Goal: Navigation & Orientation: Understand site structure

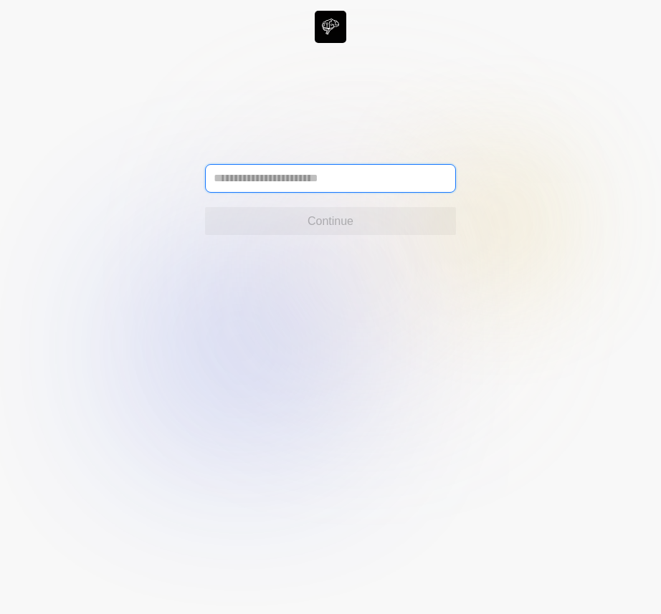
click at [402, 180] on input "text" at bounding box center [330, 178] width 251 height 29
paste input "**********"
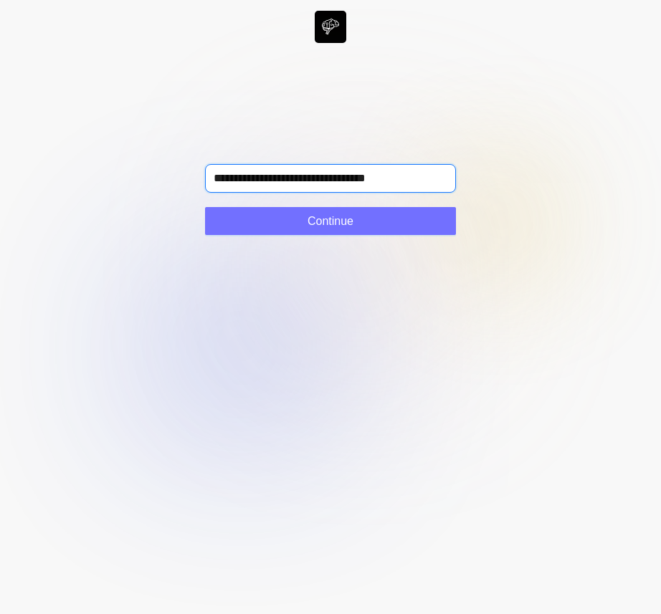
type input "**********"
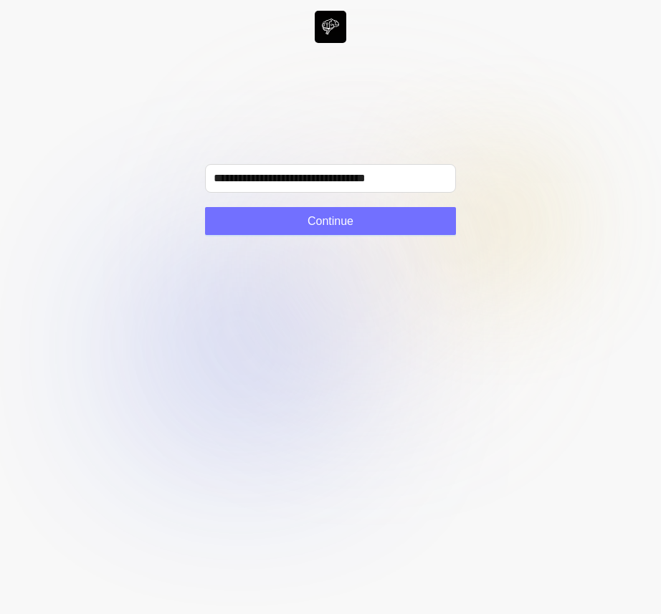
click at [366, 242] on circle at bounding box center [362, 267] width 168 height 168
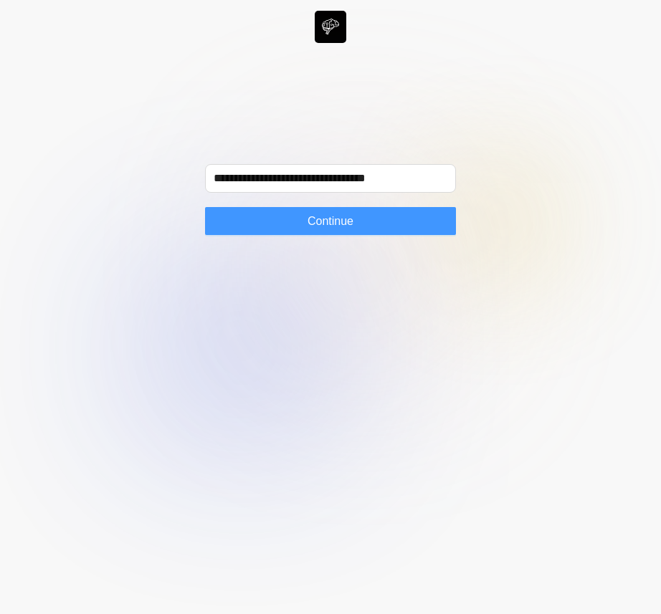
click at [357, 218] on button "Continue" at bounding box center [330, 221] width 251 height 29
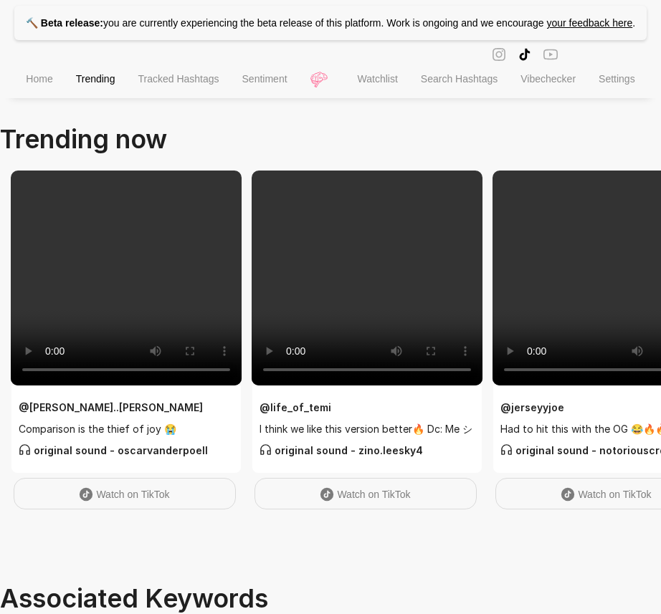
click at [169, 85] on span "Tracked Hashtags" at bounding box center [178, 78] width 81 height 11
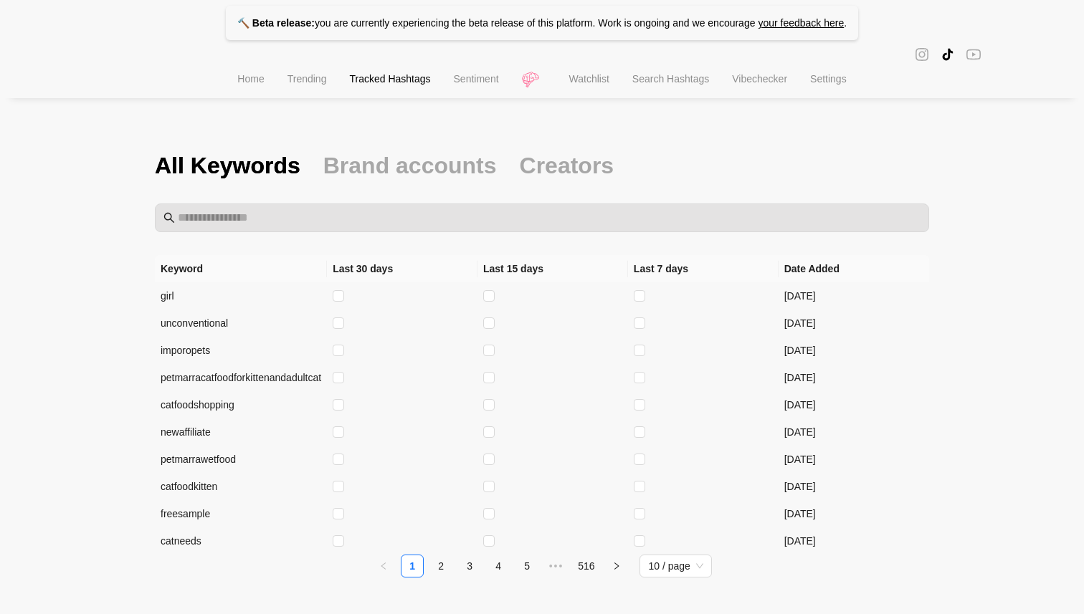
click at [476, 80] on span "Sentiment" at bounding box center [476, 78] width 45 height 11
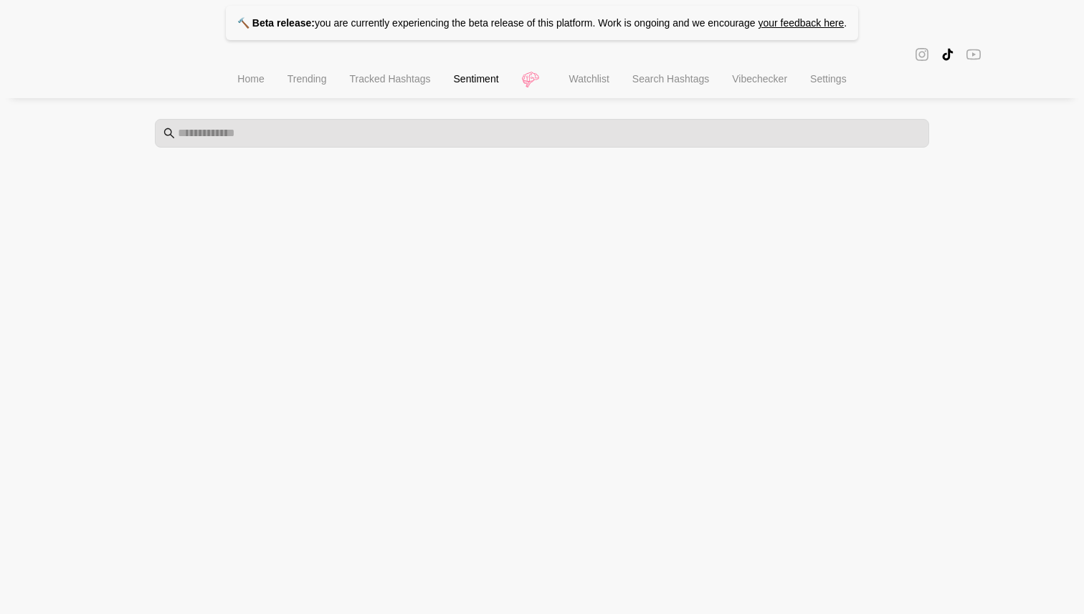
click at [588, 80] on span "Watchlist" at bounding box center [589, 78] width 40 height 11
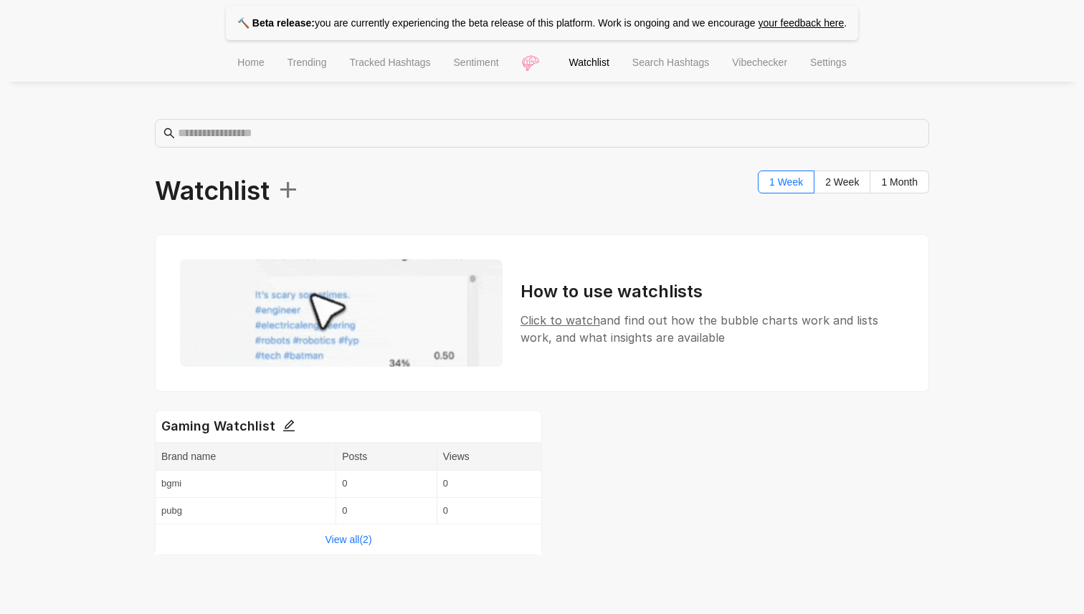
click at [677, 68] on span "Search Hashtags" at bounding box center [670, 62] width 77 height 11
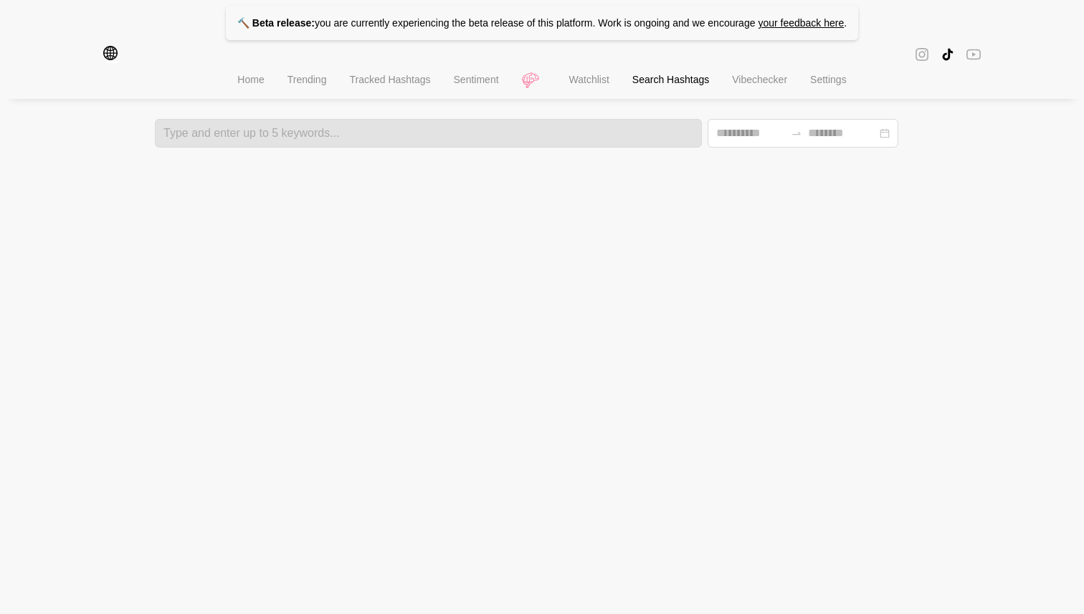
click at [752, 77] on span "Vibechecker" at bounding box center [759, 79] width 55 height 11
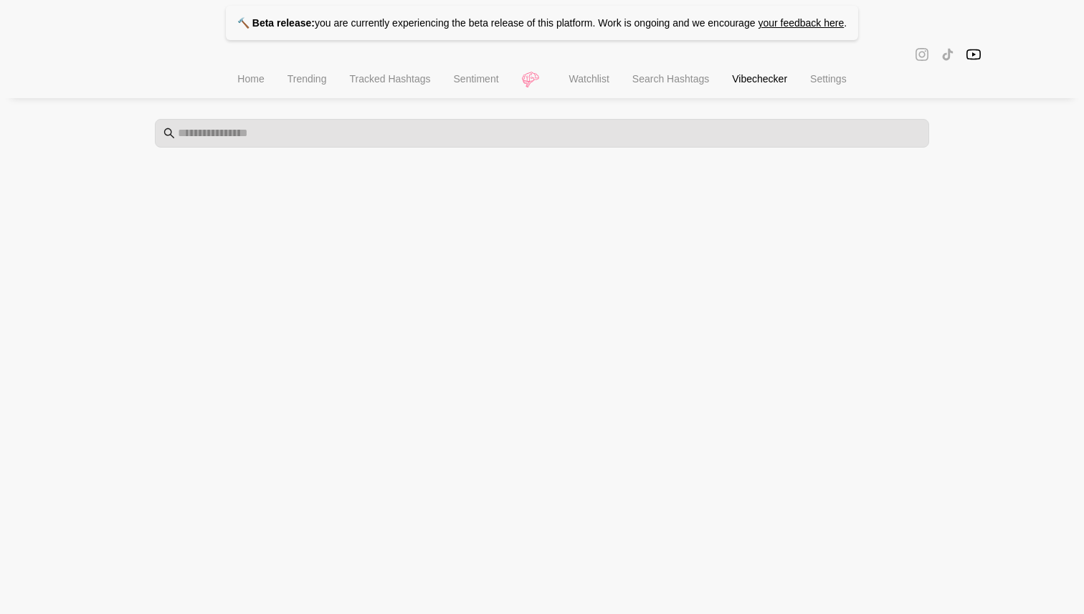
click at [836, 80] on span "Settings" at bounding box center [828, 78] width 37 height 11
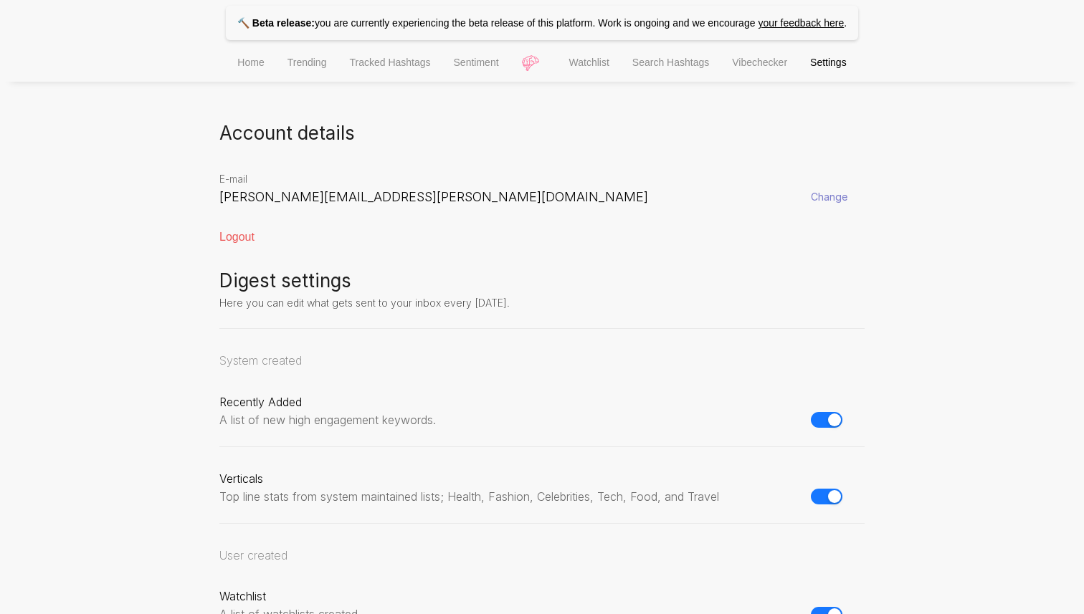
click at [237, 59] on span "Home" at bounding box center [250, 62] width 27 height 11
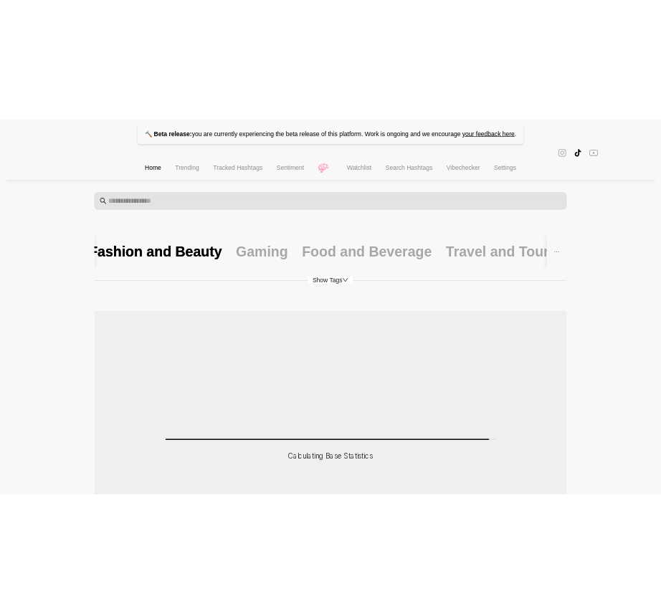
scroll to position [204, 0]
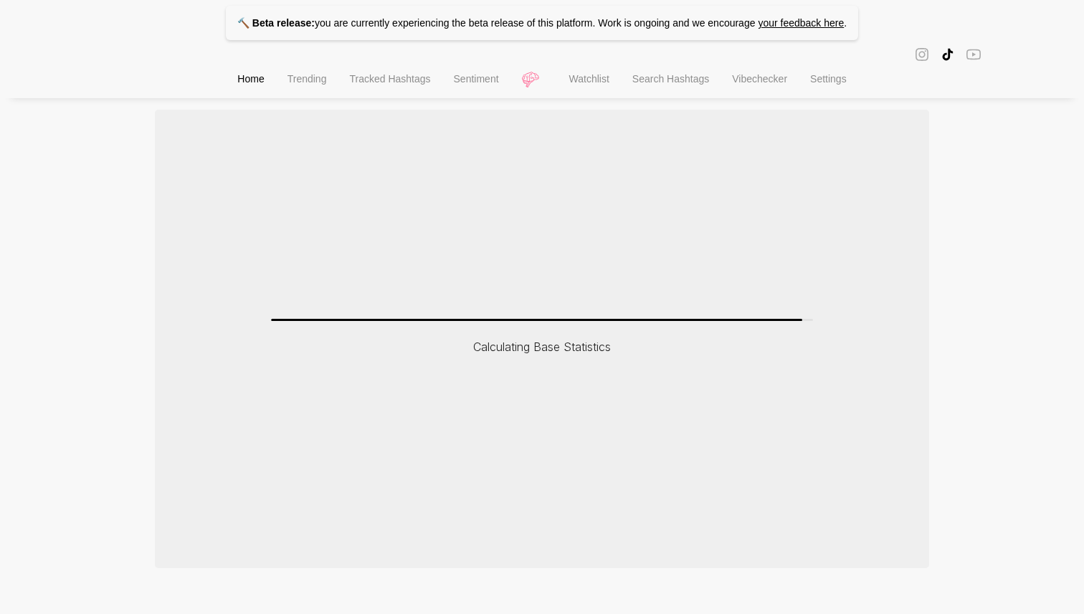
click at [1036, 196] on div "🔨 Beta release: you are currently experiencing the beta release of this platfor…" at bounding box center [542, 182] width 1084 height 773
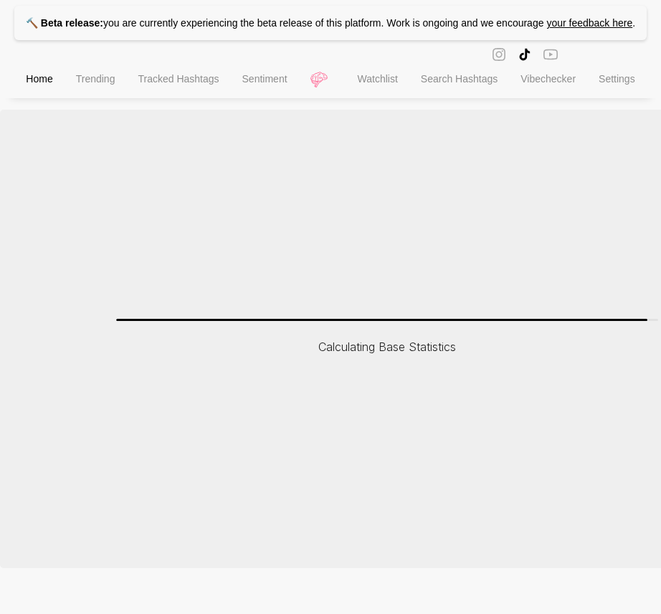
click at [85, 85] on span "Trending" at bounding box center [95, 78] width 39 height 11
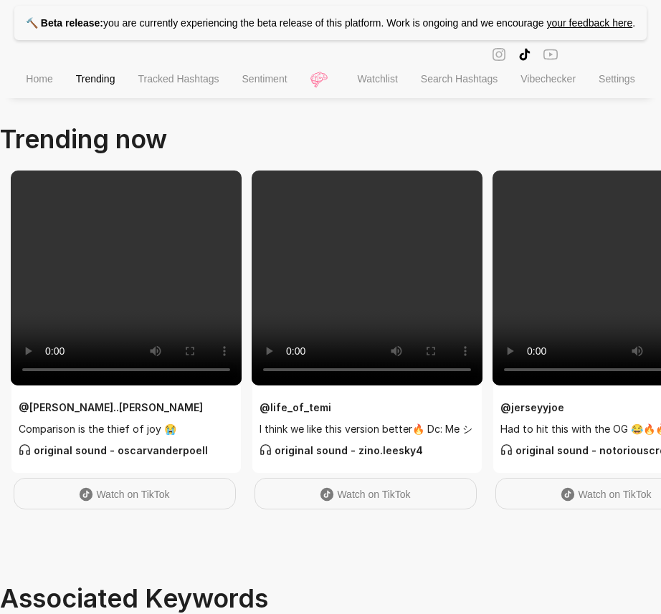
click at [29, 99] on li "Home" at bounding box center [38, 80] width 49 height 37
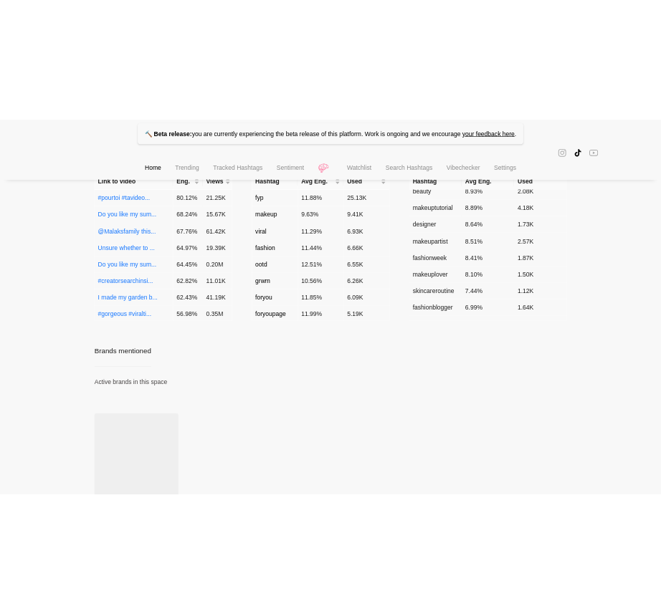
scroll to position [743, 0]
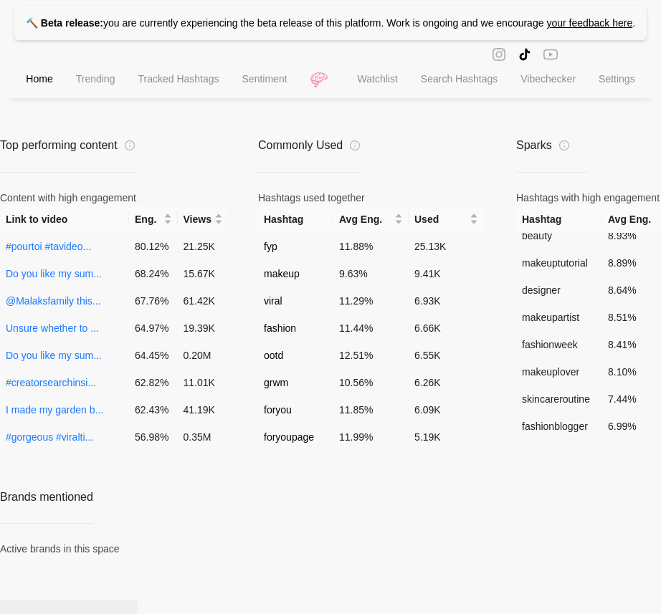
click at [92, 85] on span "Trending" at bounding box center [95, 78] width 39 height 11
